Goal: Obtain resource: Download file/media

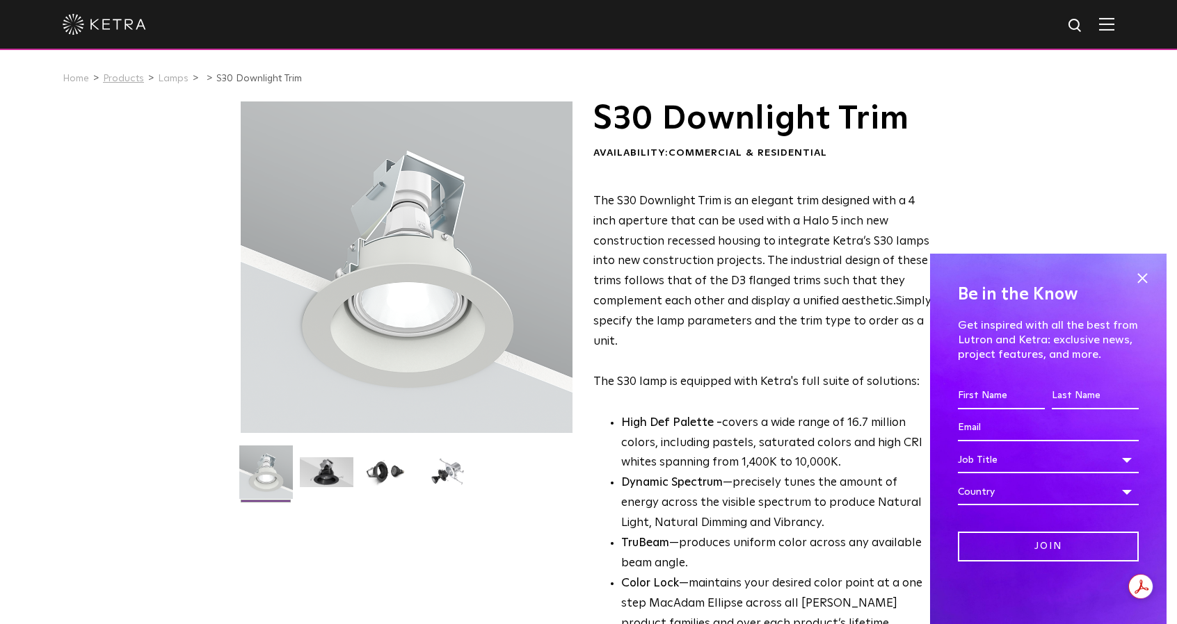
click at [138, 81] on link "Products" at bounding box center [123, 79] width 41 height 10
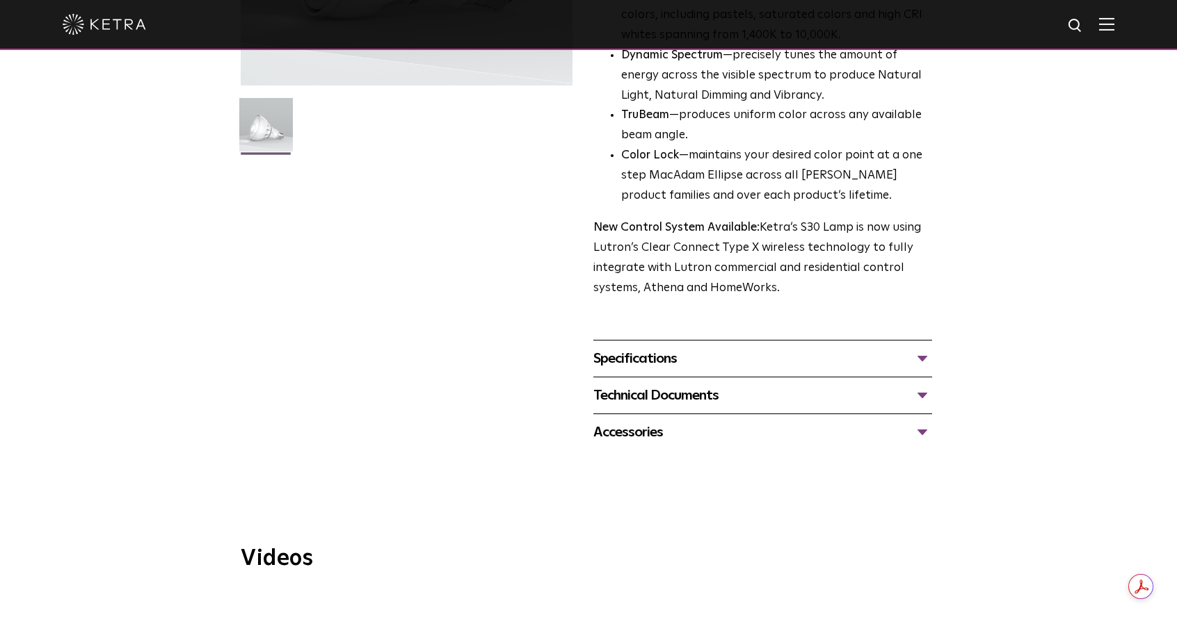
click at [665, 398] on div "Technical Documents" at bounding box center [762, 396] width 339 height 22
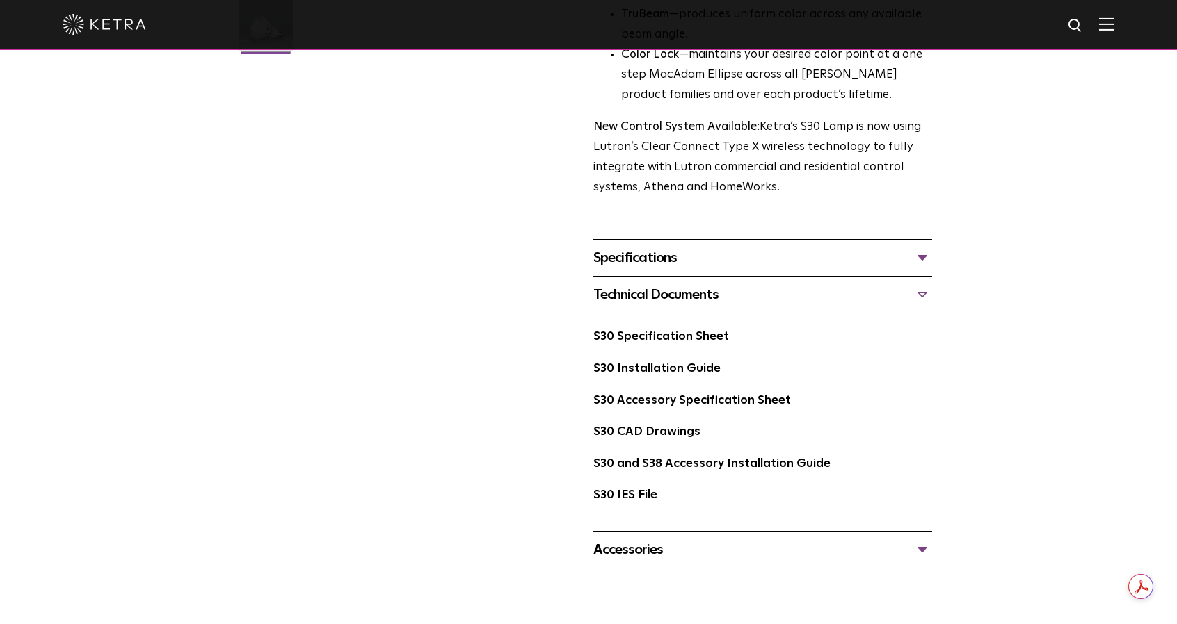
scroll to position [487, 0]
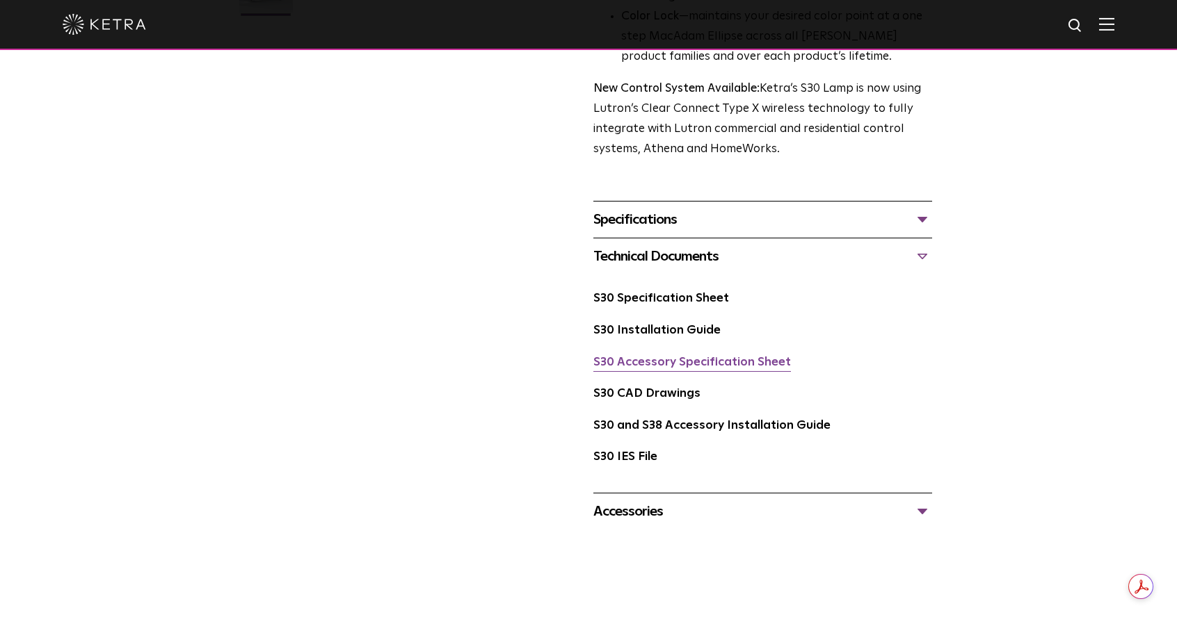
click at [668, 369] on link "S30 Accessory Specification Sheet" at bounding box center [691, 363] width 197 height 12
